Goal: Task Accomplishment & Management: Complete application form

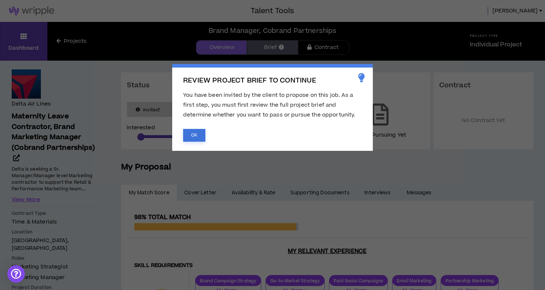
click at [194, 135] on button "OK" at bounding box center [194, 135] width 22 height 13
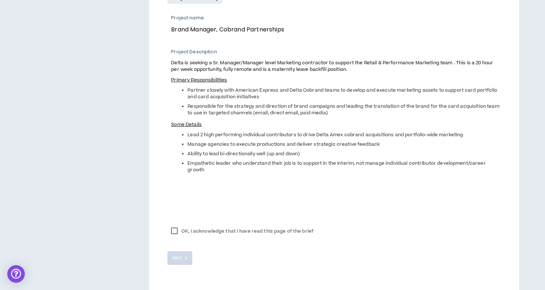
scroll to position [291, 0]
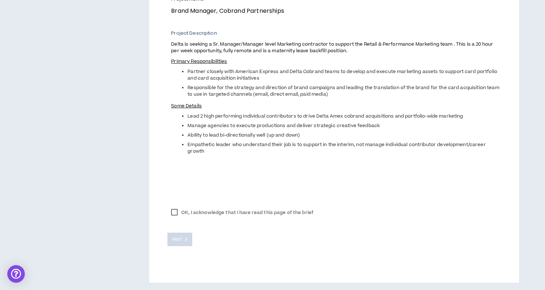
click at [174, 214] on label "OK, I acknowledge that I have read this page of the brief" at bounding box center [242, 212] width 150 height 11
click at [178, 239] on span "Next" at bounding box center [176, 239] width 9 height 7
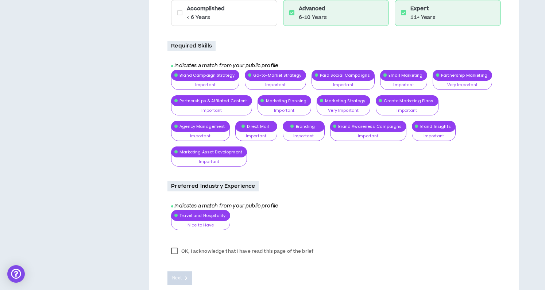
scroll to position [411, 0]
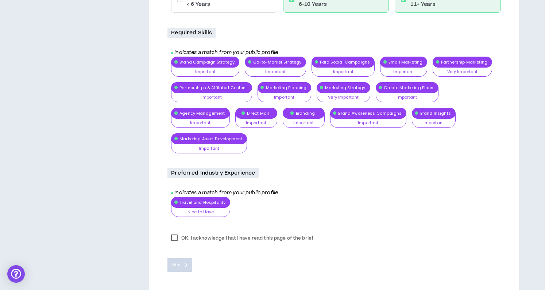
click at [171, 232] on label "OK, I acknowledge that I have read this page of the brief" at bounding box center [242, 237] width 150 height 11
click at [173, 261] on span "Next" at bounding box center [176, 264] width 9 height 7
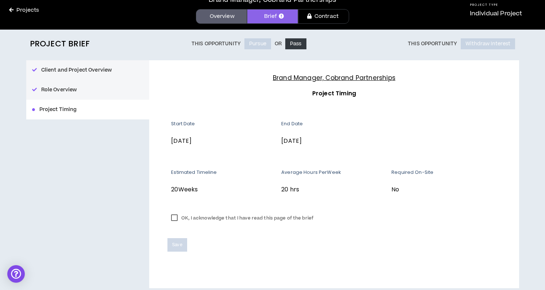
scroll to position [36, 0]
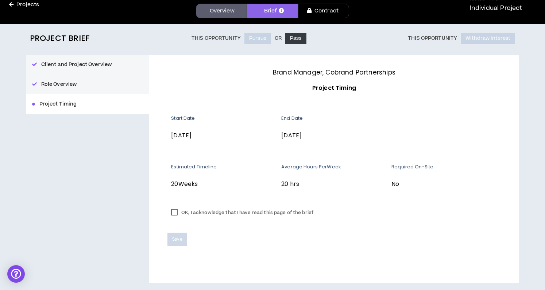
click at [174, 214] on label "OK, I acknowledge that I have read this page of the brief" at bounding box center [242, 212] width 150 height 11
click at [177, 239] on span "Save" at bounding box center [177, 239] width 10 height 7
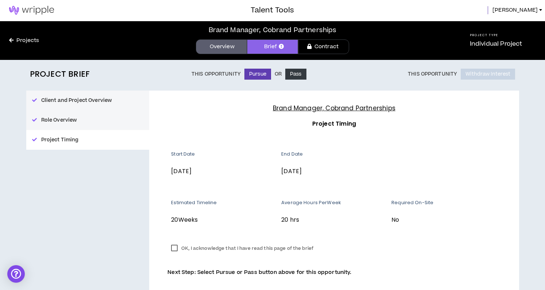
scroll to position [0, 0]
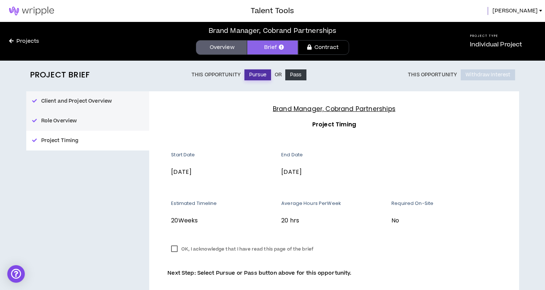
click at [258, 75] on button "Pursue" at bounding box center [257, 74] width 27 height 11
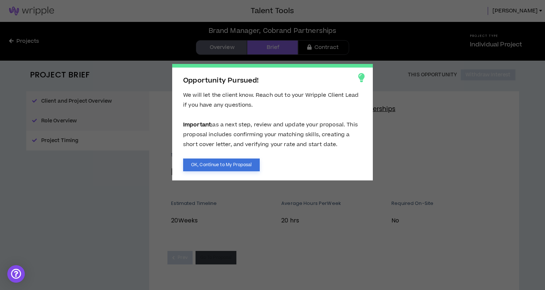
click at [224, 165] on button "OK, Continue to My Proposal" at bounding box center [221, 164] width 77 height 13
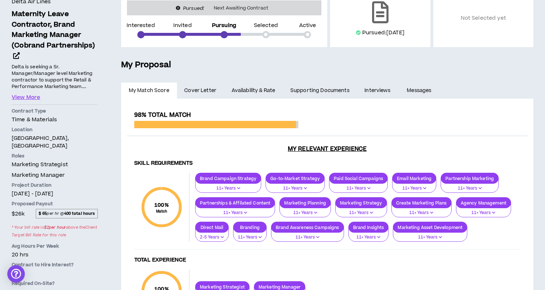
scroll to position [100, 0]
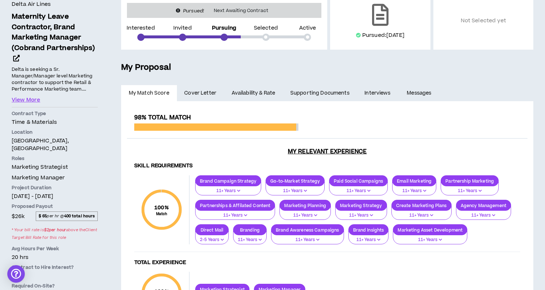
click at [209, 93] on span "Cover Letter" at bounding box center [200, 93] width 32 height 8
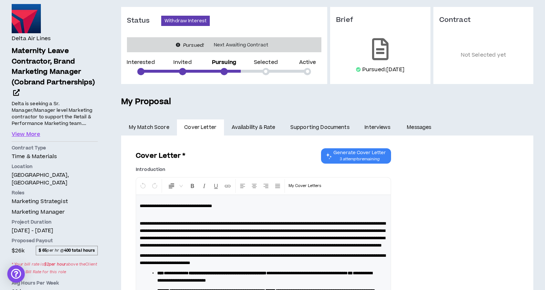
scroll to position [41, 0]
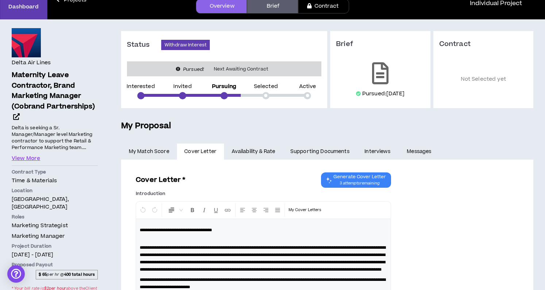
click at [250, 150] on link "Availability & Rate" at bounding box center [253, 151] width 59 height 16
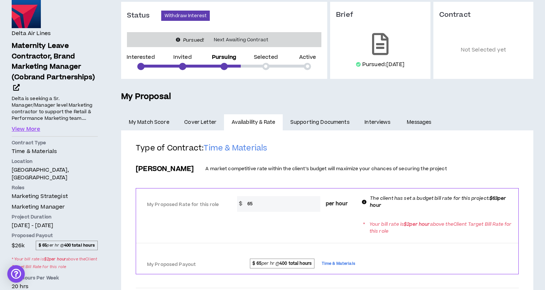
scroll to position [100, 0]
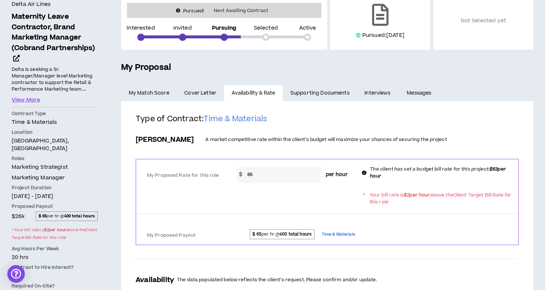
click at [317, 90] on link "Supporting Documents" at bounding box center [320, 93] width 74 height 16
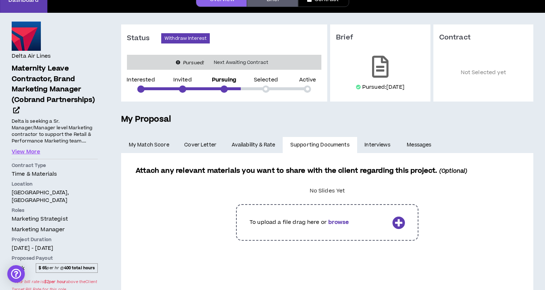
scroll to position [47, 0]
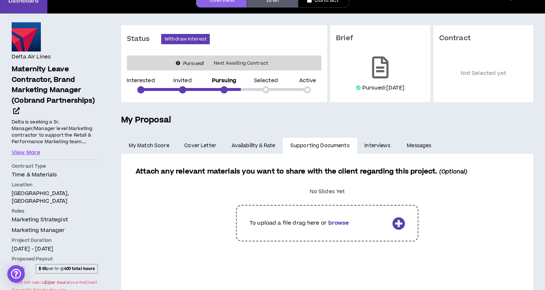
click at [380, 145] on link "Interviews" at bounding box center [378, 146] width 42 height 16
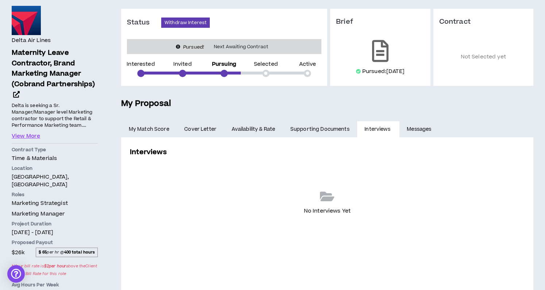
scroll to position [95, 0]
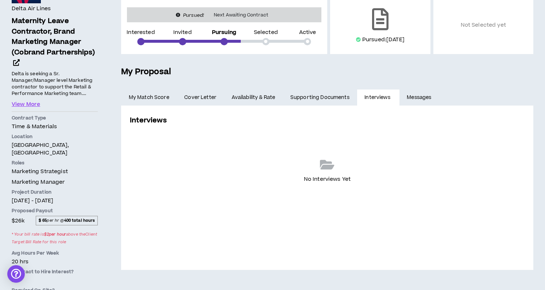
click at [419, 97] on link "Messages" at bounding box center [419, 97] width 41 height 16
